Goal: Transaction & Acquisition: Purchase product/service

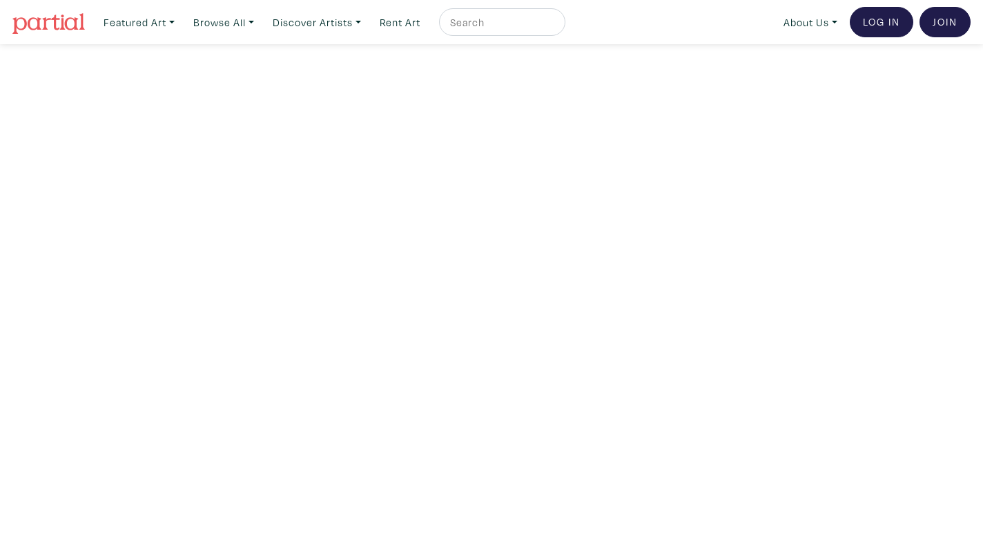
click at [502, 20] on input "text" at bounding box center [499, 22] width 103 height 17
type input "nft"
click at [555, 26] on button "submit" at bounding box center [555, 26] width 0 height 0
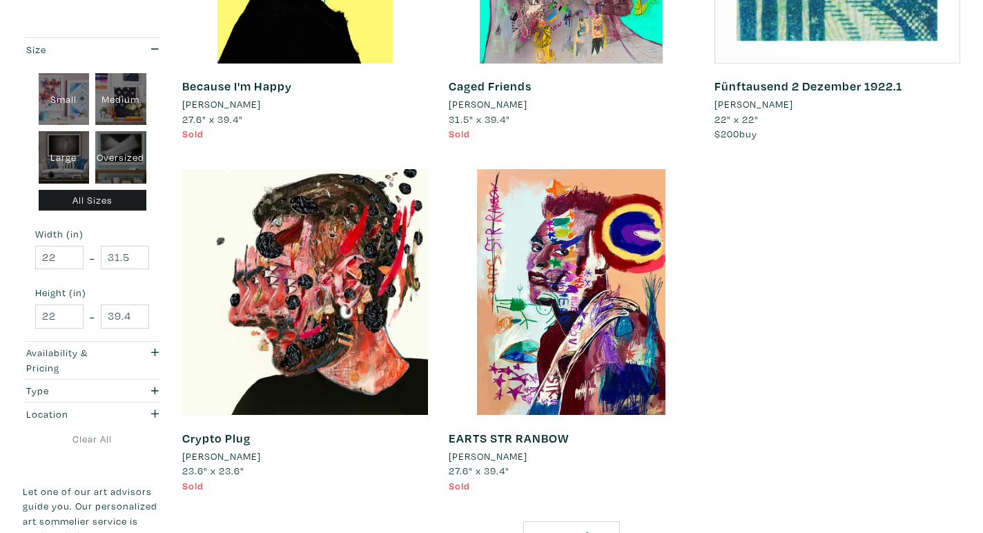
scroll to position [431, 0]
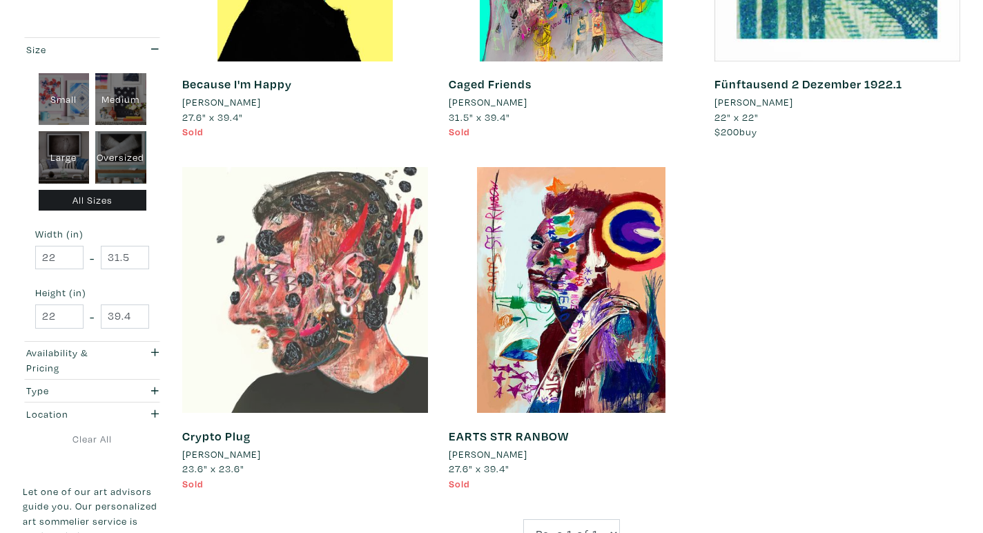
click at [244, 217] on div at bounding box center [305, 290] width 246 height 246
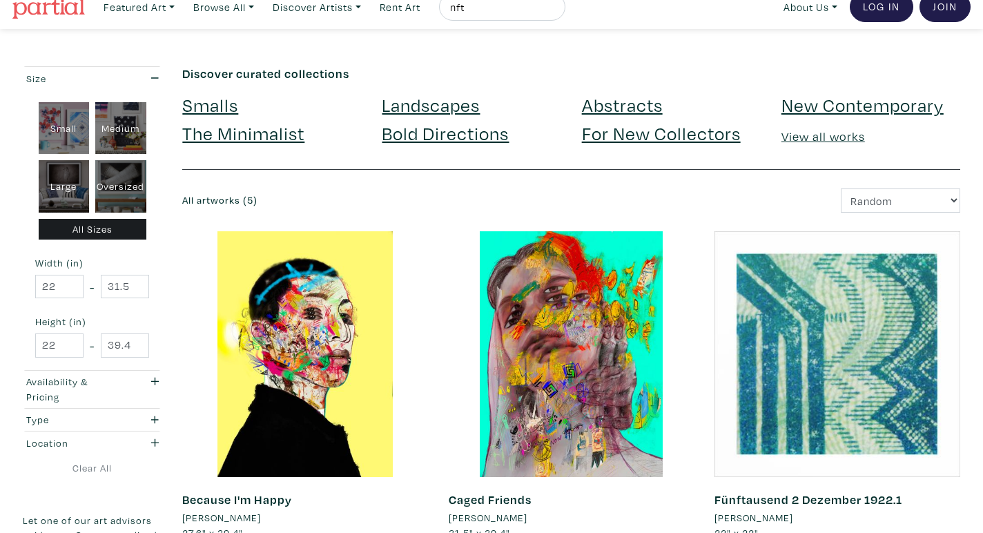
scroll to position [0, 0]
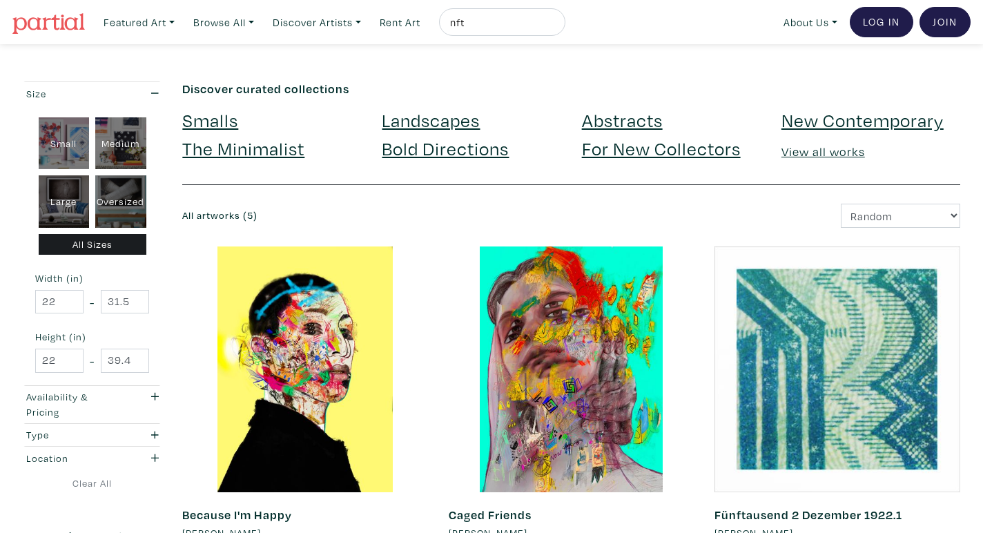
click at [220, 124] on link "Smalls" at bounding box center [210, 120] width 56 height 24
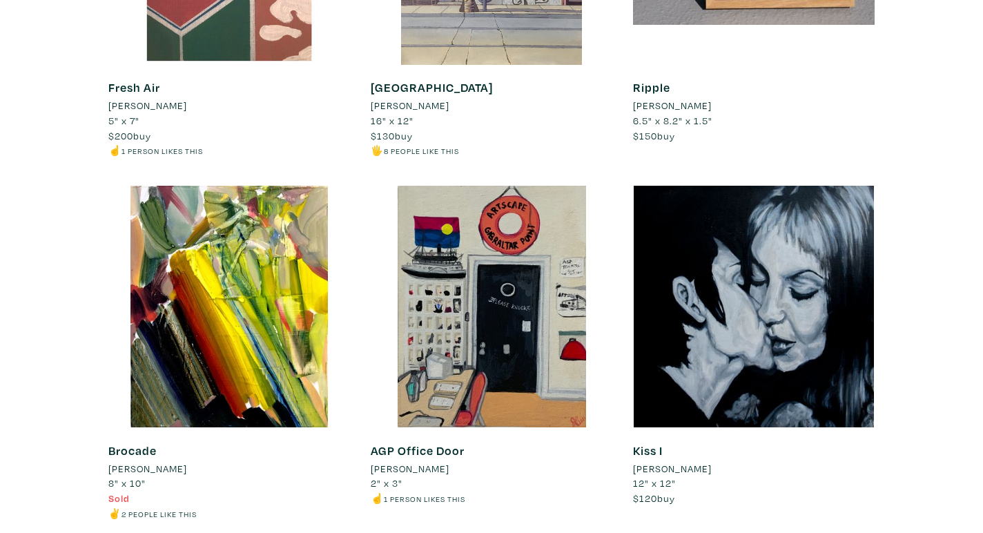
scroll to position [9878, 0]
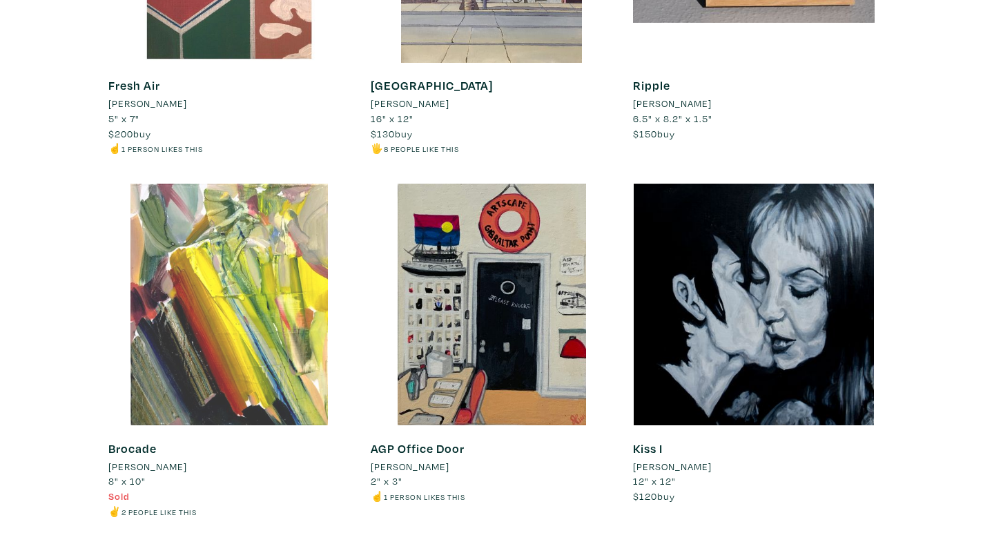
click at [215, 263] on div at bounding box center [228, 304] width 241 height 241
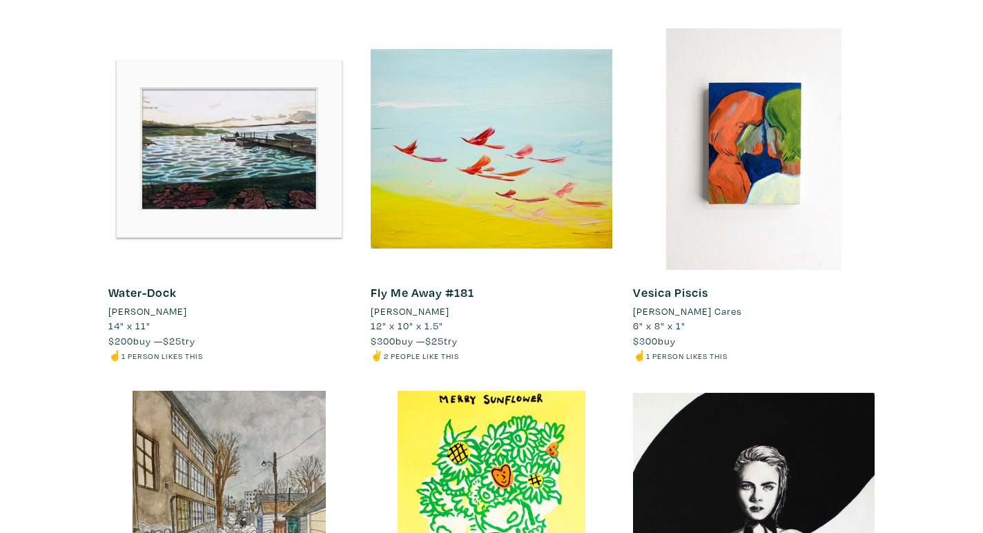
scroll to position [0, 0]
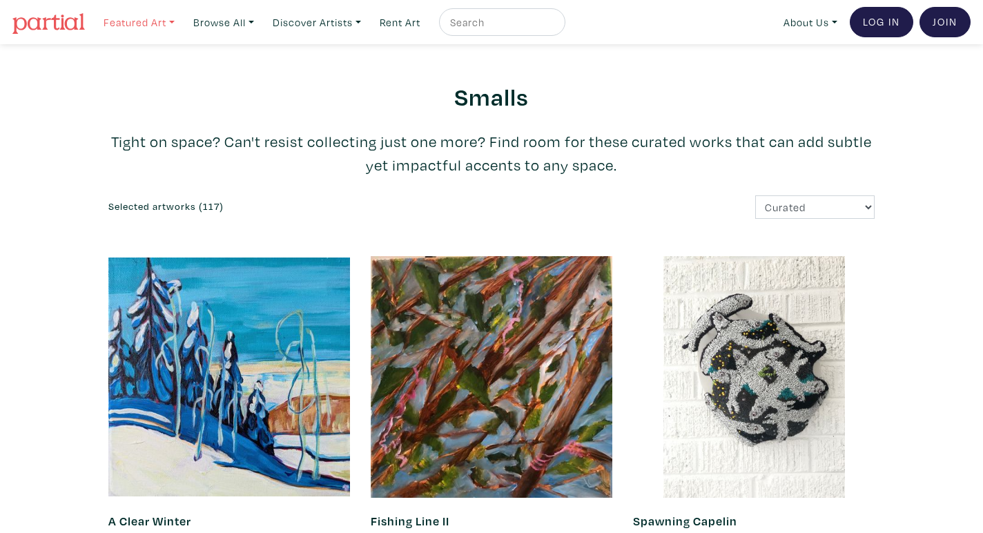
click at [164, 21] on link "Featured Art" at bounding box center [138, 22] width 83 height 28
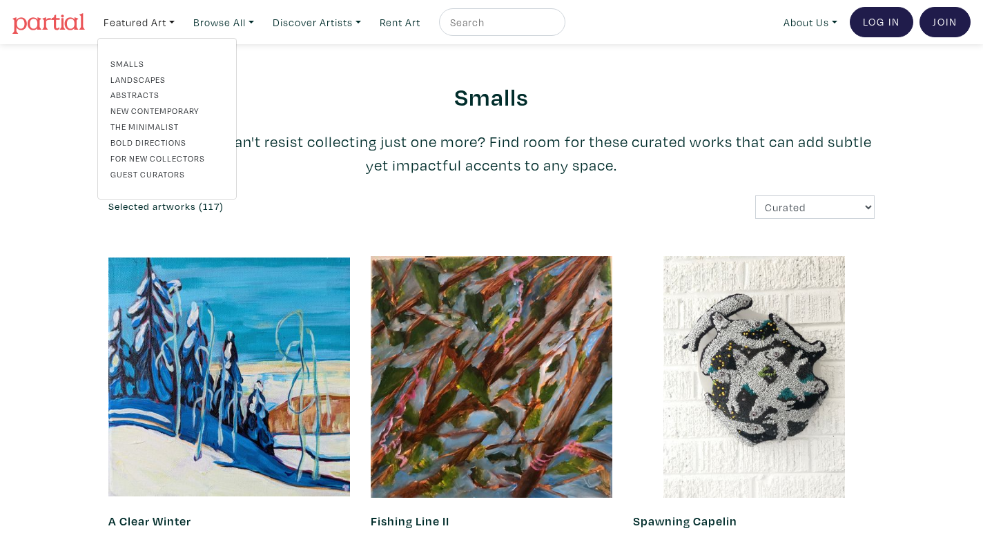
click at [135, 97] on link "Abstracts" at bounding box center [166, 94] width 113 height 12
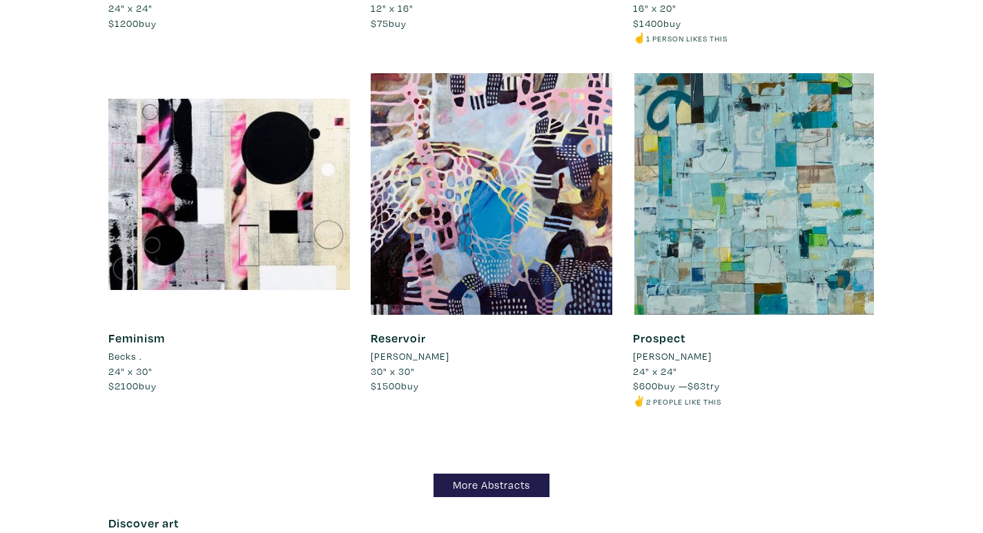
scroll to position [11791, 0]
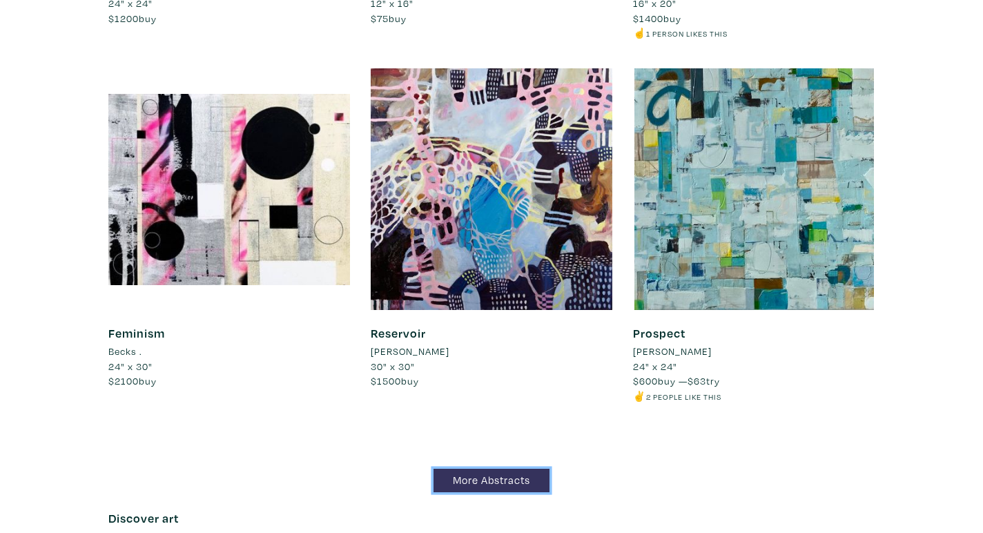
click at [454, 484] on link "More Abstracts" at bounding box center [491, 480] width 116 height 24
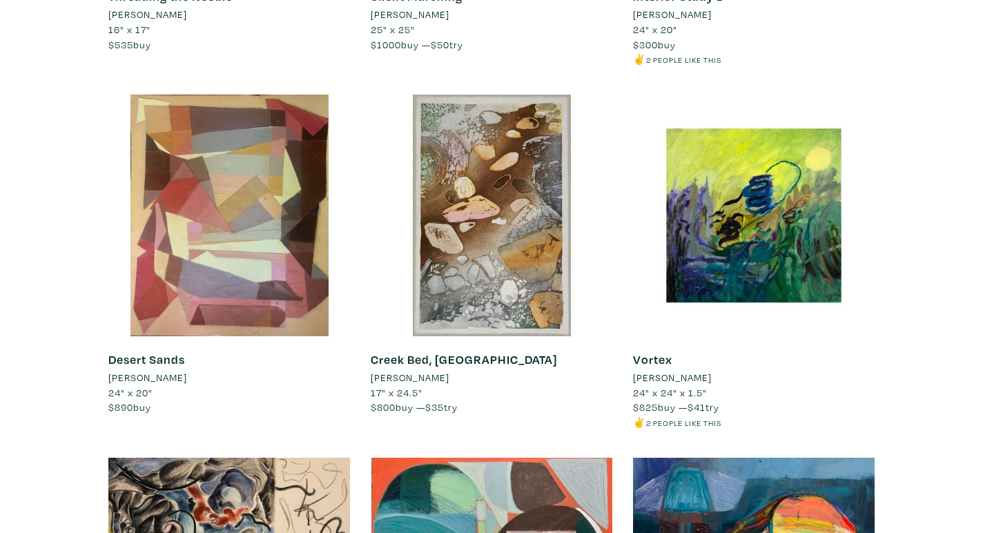
scroll to position [8125, 0]
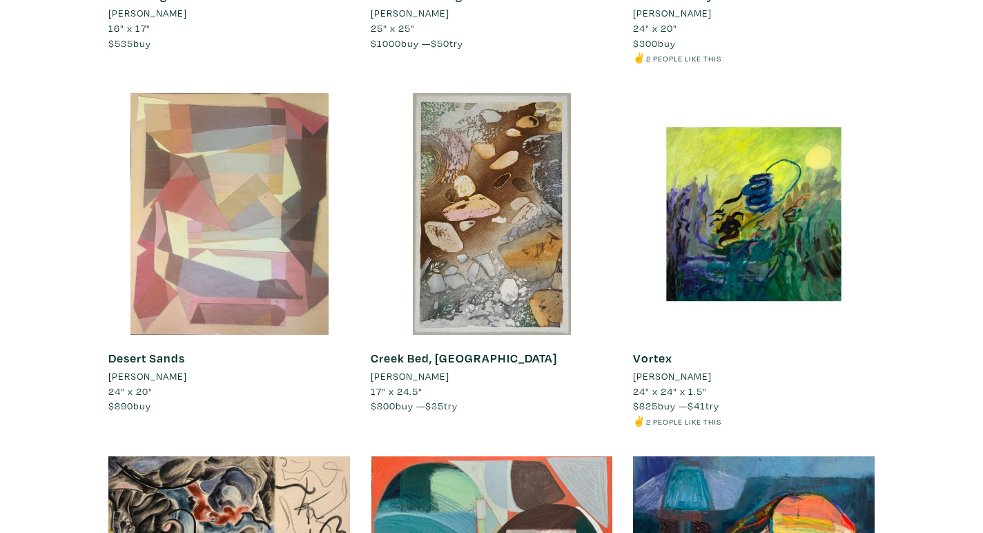
click at [264, 208] on div at bounding box center [228, 213] width 241 height 241
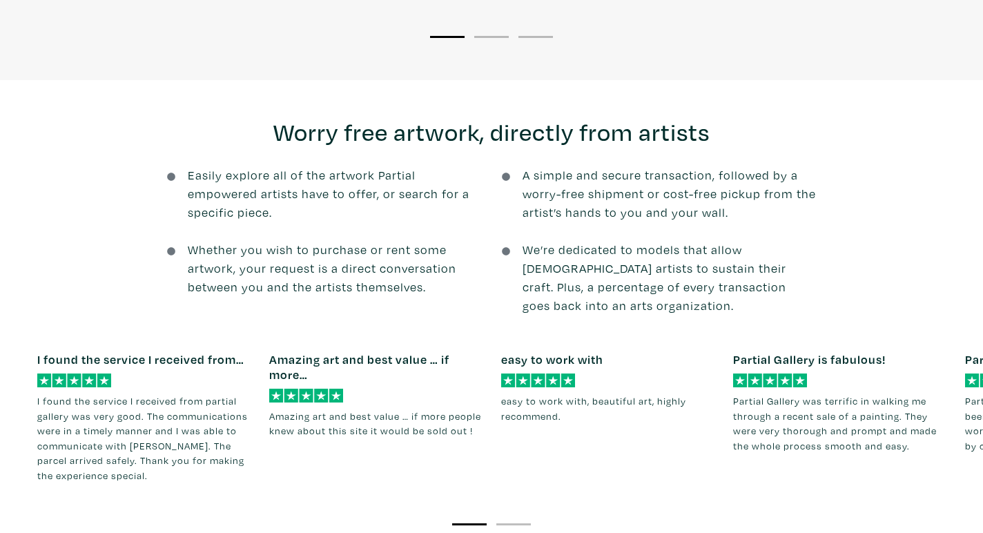
scroll to position [1456, 0]
